Goal: Navigation & Orientation: Go to known website

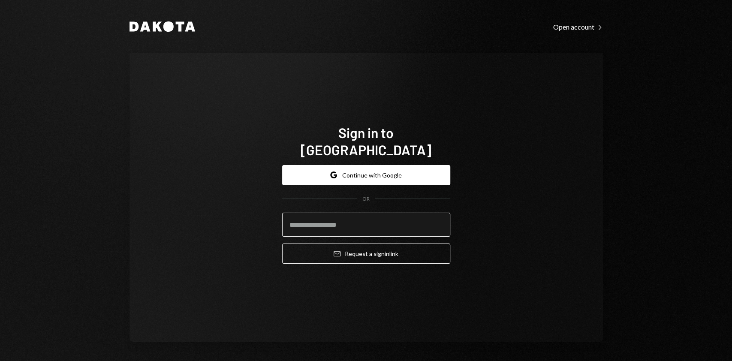
click at [307, 213] on input "email" at bounding box center [366, 225] width 168 height 24
type input "**********"
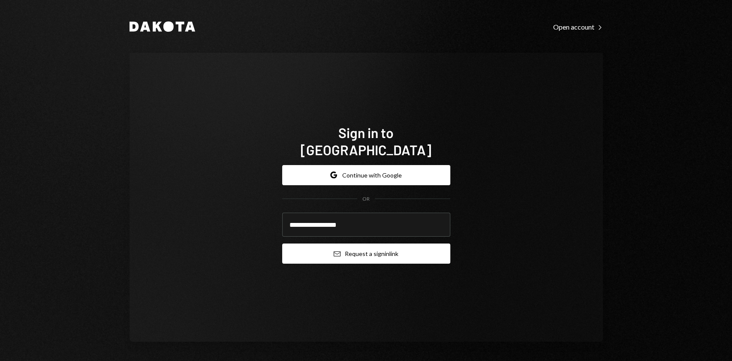
click at [375, 247] on button "Email Request a sign in link" at bounding box center [366, 253] width 168 height 20
